Goal: Task Accomplishment & Management: Manage account settings

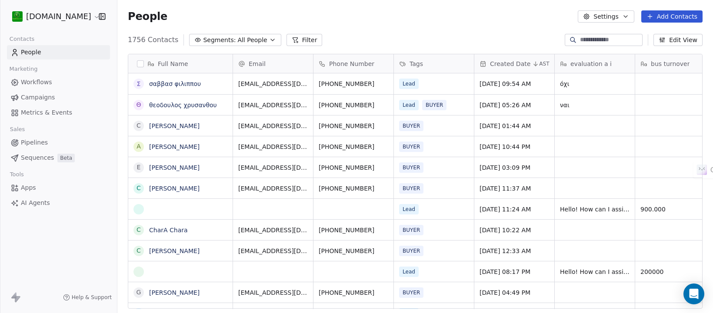
scroll to position [268, 587]
click at [222, 36] on span "Segments:" at bounding box center [219, 40] width 33 height 9
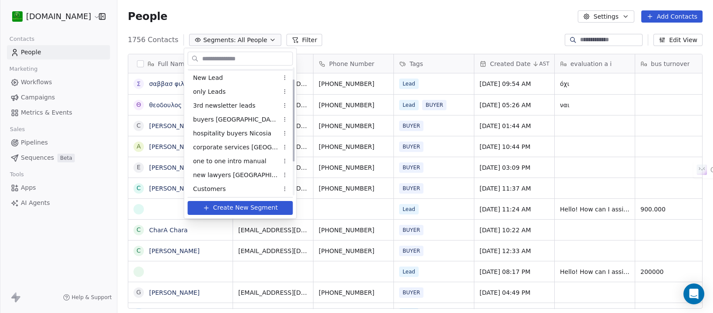
scroll to position [70, 0]
click at [212, 184] on span "Customers" at bounding box center [209, 187] width 33 height 9
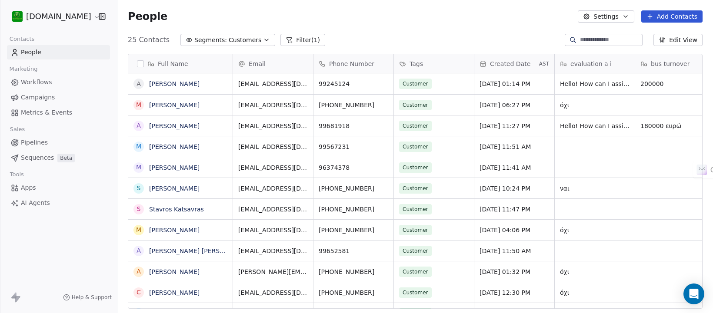
scroll to position [268, 587]
drag, startPoint x: 353, startPoint y: 83, endPoint x: 332, endPoint y: 85, distance: 21.4
click at [382, 81] on icon "grid" at bounding box center [382, 82] width 7 height 7
click at [274, 86] on span "[EMAIL_ADDRESS][DOMAIN_NAME]" at bounding box center [290, 85] width 103 height 17
click at [363, 83] on html "[DOMAIN_NAME] Contacts People Marketing Workflows Campaigns Metrics & Events Sa…" at bounding box center [356, 156] width 713 height 313
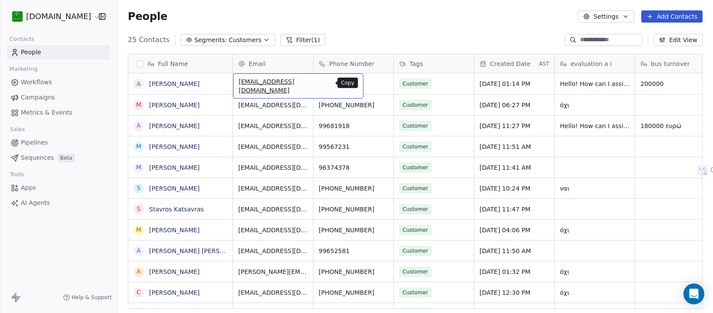
click at [349, 83] on icon "grid" at bounding box center [352, 82] width 7 height 7
click at [253, 40] on button "Segments: Customers" at bounding box center [227, 40] width 95 height 12
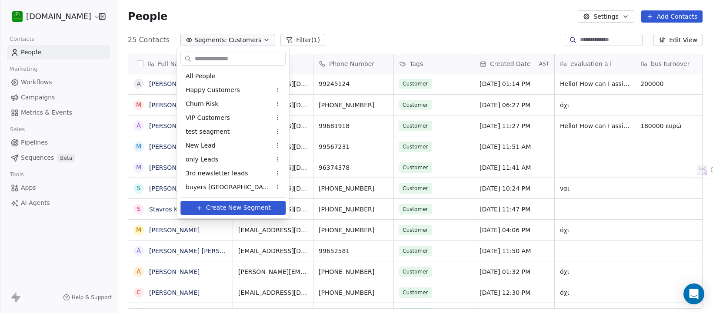
scroll to position [70, 0]
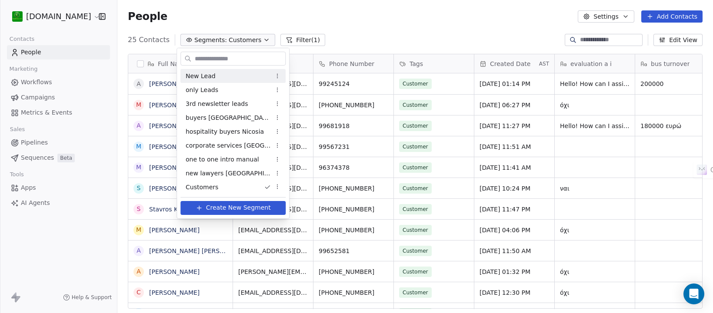
click at [219, 75] on div "New Lead" at bounding box center [232, 76] width 105 height 14
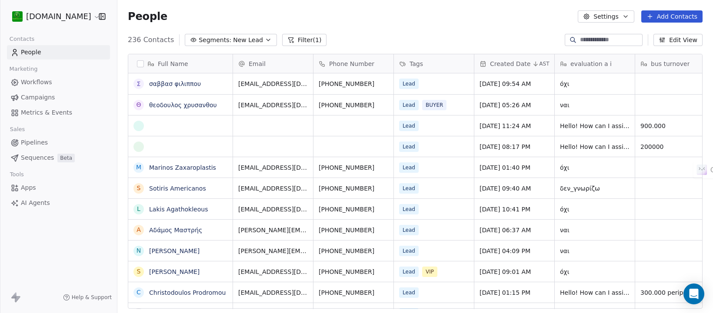
scroll to position [268, 587]
click at [140, 126] on button "grid" at bounding box center [138, 126] width 7 height 7
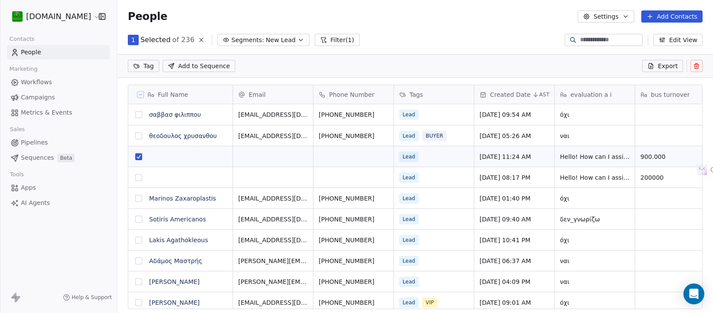
scroll to position [237, 587]
click at [140, 181] on button "grid" at bounding box center [138, 177] width 7 height 7
click at [696, 66] on icon at bounding box center [696, 66] width 7 height 7
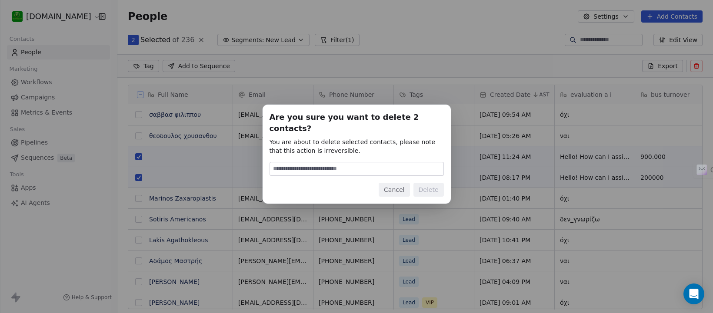
click at [379, 163] on input at bounding box center [356, 169] width 173 height 13
type input "******"
click at [427, 184] on button "Delete" at bounding box center [428, 190] width 30 height 14
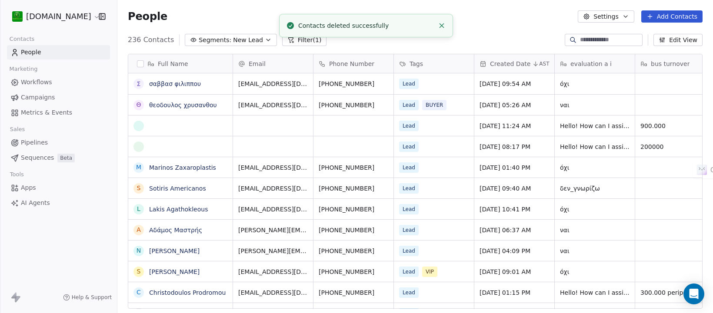
scroll to position [268, 587]
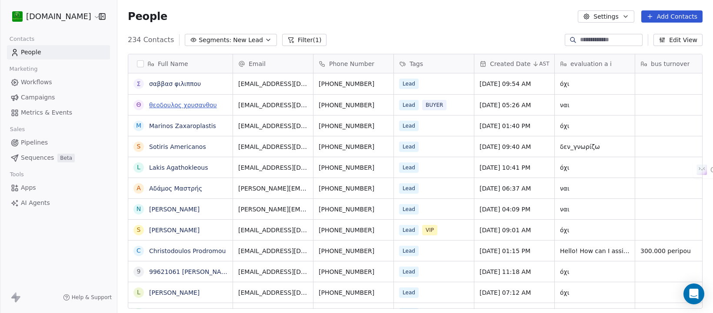
click at [207, 107] on link "θεοδουλος χρυσανθου" at bounding box center [183, 105] width 68 height 7
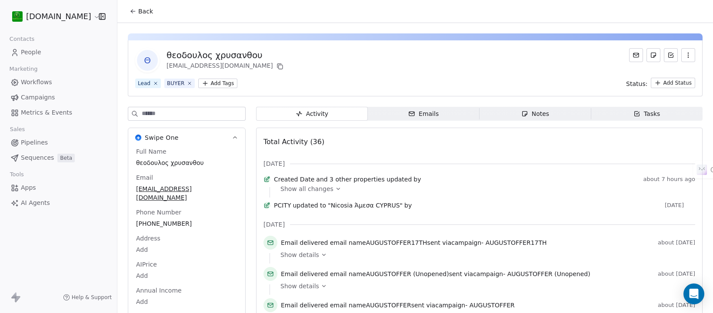
click at [521, 110] on div "Notes" at bounding box center [535, 114] width 28 height 9
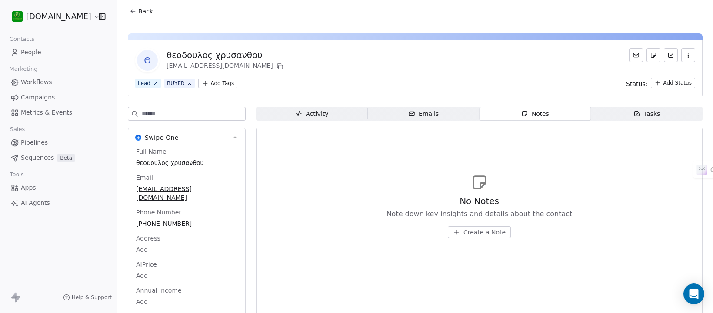
click at [315, 107] on span "Activity Activity" at bounding box center [312, 114] width 112 height 14
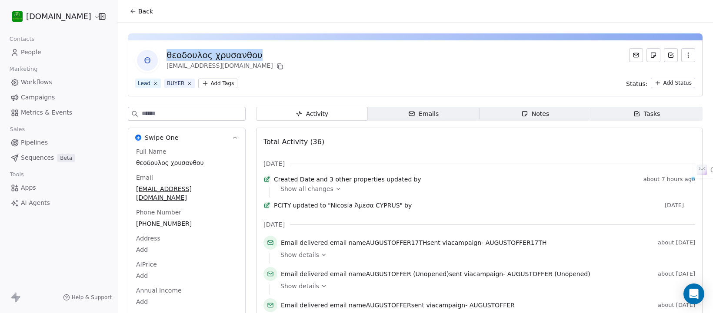
drag, startPoint x: 264, startPoint y: 53, endPoint x: 169, endPoint y: 45, distance: 95.5
click at [169, 45] on div "θ θεοδουλος χρυσανθου [EMAIL_ADDRESS][DOMAIN_NAME] Lead BUYER Add Tags Status: …" at bounding box center [415, 68] width 574 height 56
copy div "θεοδουλος χρυσανθου"
click at [40, 53] on span "People" at bounding box center [31, 52] width 20 height 9
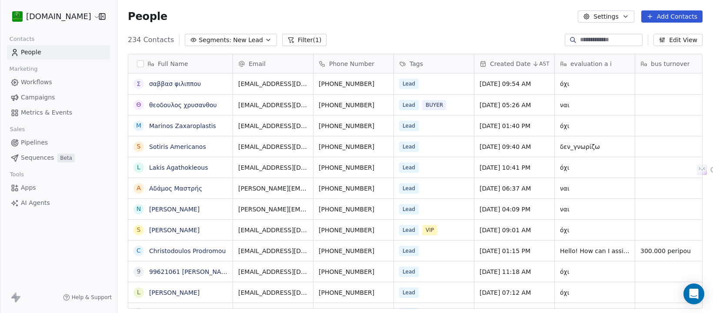
scroll to position [268, 587]
click at [265, 37] on icon "button" at bounding box center [268, 40] width 7 height 7
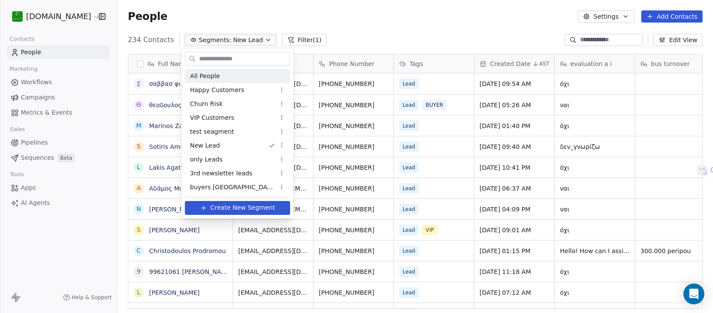
click at [200, 74] on span "All People" at bounding box center [205, 76] width 30 height 9
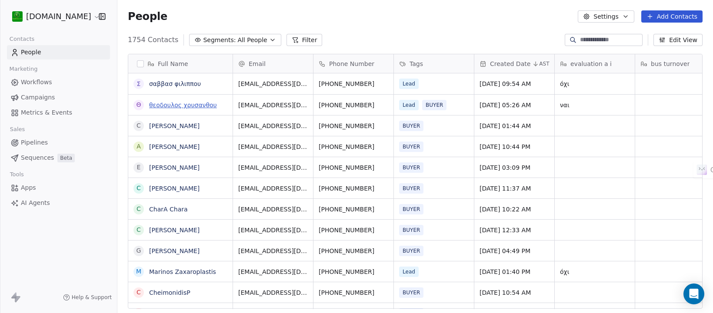
click at [177, 102] on link "θεοδουλος χρυσανθου" at bounding box center [183, 105] width 68 height 7
